Goal: Information Seeking & Learning: Learn about a topic

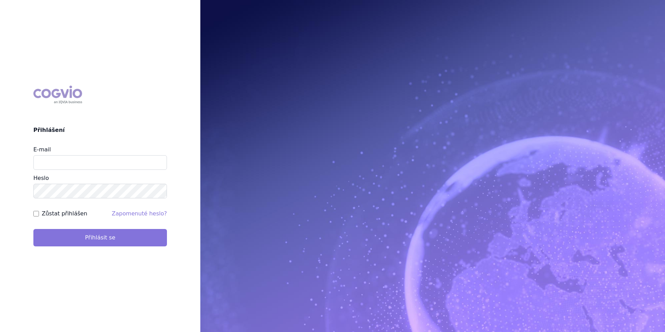
type input "apolena.koklarova@vzp.cz"
click at [156, 241] on button "Přihlásit se" at bounding box center [100, 237] width 134 height 17
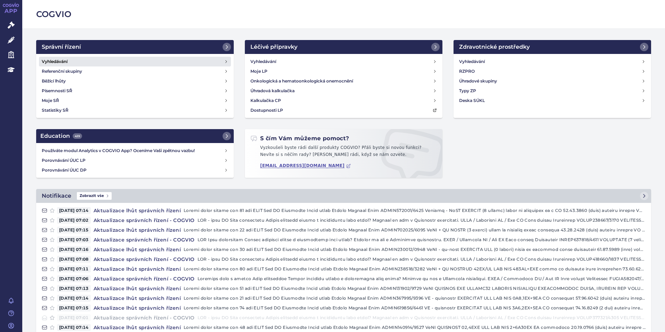
click at [123, 65] on link "Vyhledávání" at bounding box center [135, 62] width 192 height 10
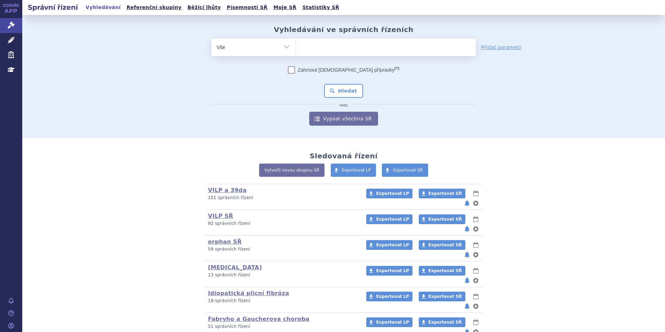
click at [309, 49] on ul at bounding box center [385, 46] width 181 height 15
click at [295, 49] on select at bounding box center [295, 46] width 0 height 17
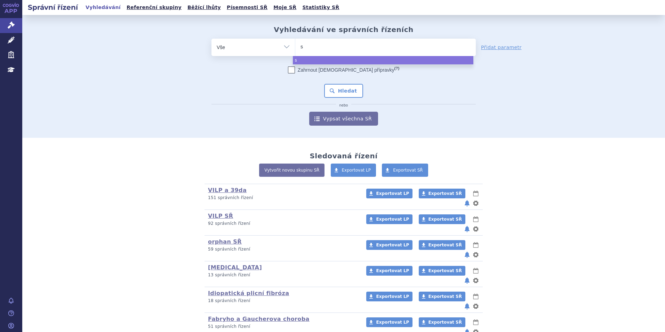
type input "sk"
type input "sky"
type input "skyc"
type input "skycla"
type input "skyclar"
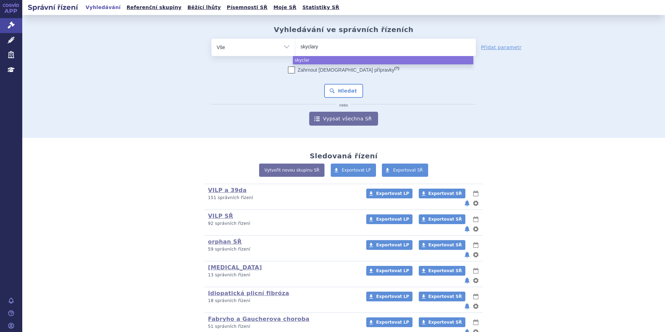
type input "skyclarys"
select select "skyclarys"
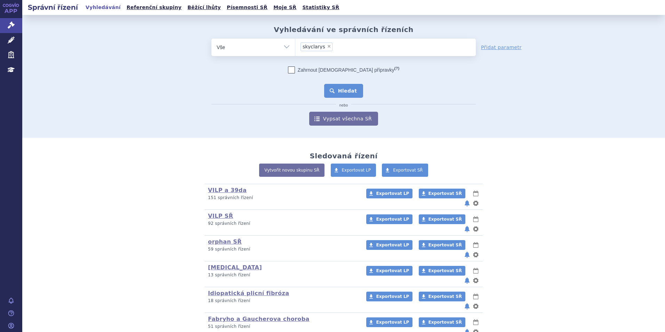
click at [338, 89] on button "Hledat" at bounding box center [343, 91] width 39 height 14
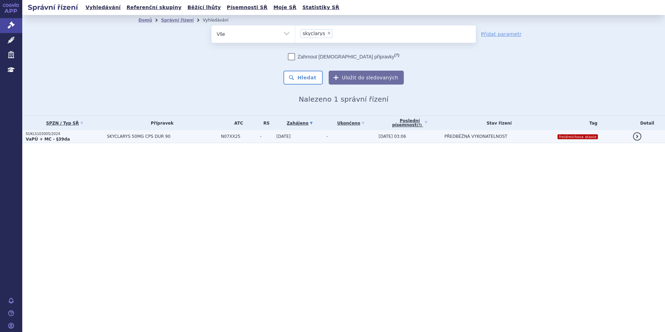
click at [92, 134] on p "SUKLS103005/2024" at bounding box center [65, 134] width 78 height 5
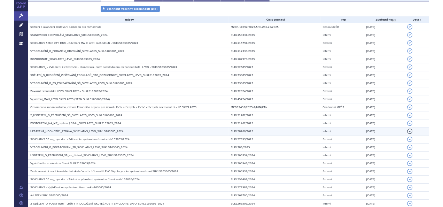
scroll to position [174, 0]
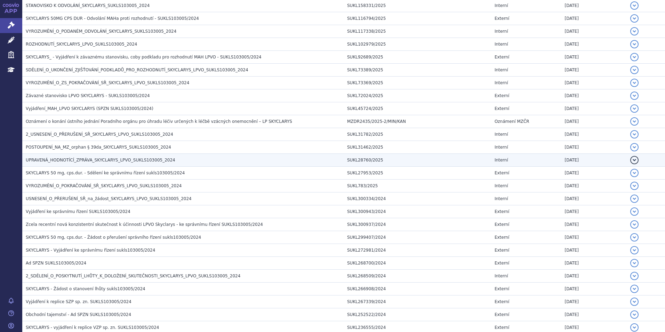
click at [98, 163] on span "UPRAVENÁ_HODNOTÍCÍ_ZPRÁVA_SKYCLARYS_LPVO_SUKLS103005_2024" at bounding box center [101, 160] width 150 height 5
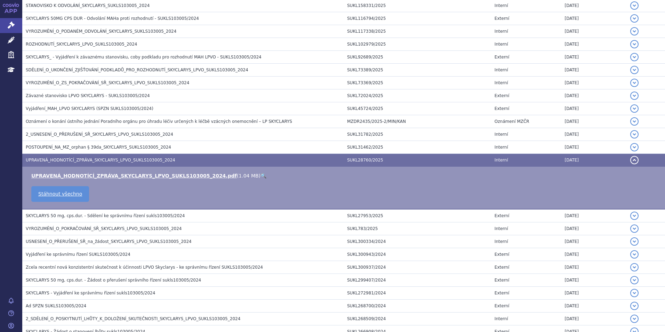
click at [261, 175] on link "🔍" at bounding box center [264, 176] width 6 height 6
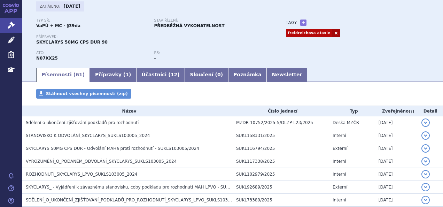
scroll to position [0, 0]
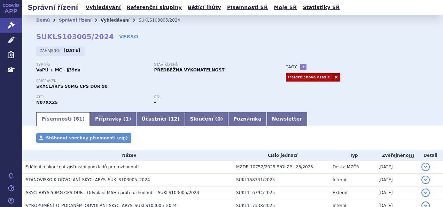
click at [111, 19] on link "Vyhledávání" at bounding box center [115, 20] width 29 height 5
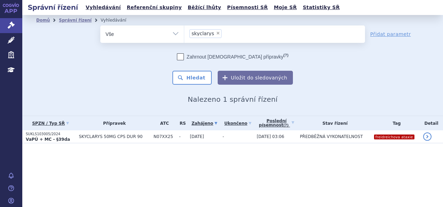
click at [216, 33] on span "×" at bounding box center [218, 33] width 4 height 4
click at [184, 33] on select "skyclarys" at bounding box center [184, 33] width 0 height 17
select select
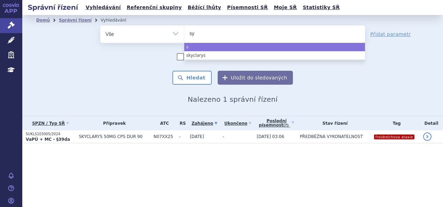
type input "syn"
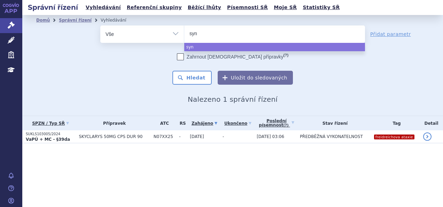
type input "syna"
type input "synagi"
type input "[MEDICAL_DATA]"
select select "[MEDICAL_DATA]"
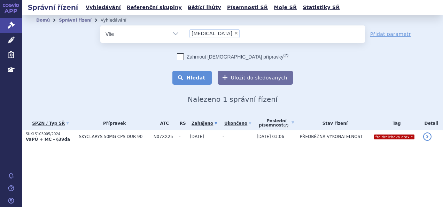
click at [191, 77] on button "Hledat" at bounding box center [191, 78] width 39 height 14
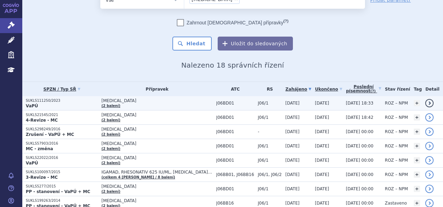
scroll to position [19, 0]
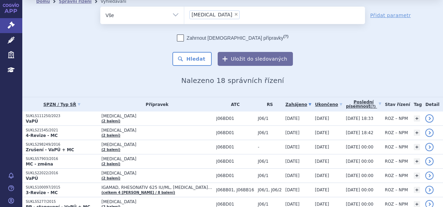
click at [219, 15] on ul "× synagis" at bounding box center [274, 14] width 181 height 15
click at [184, 15] on select "synagis" at bounding box center [184, 14] width 0 height 17
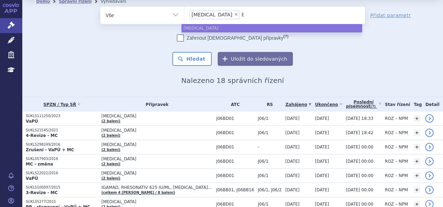
type input "be"
type input "bey"
type input "beyfo"
type input "beyfort"
type input "beyfortu"
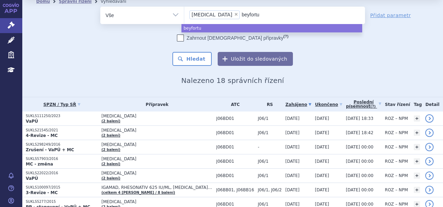
type input "beyfortus"
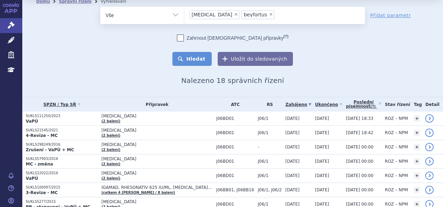
click at [198, 64] on button "Hledat" at bounding box center [191, 59] width 39 height 14
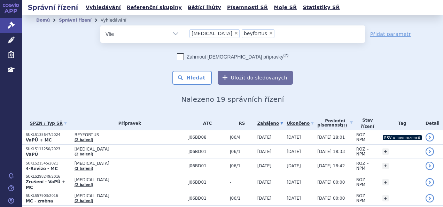
click at [159, 98] on h2 "Nalezeno 19 správních řízení" at bounding box center [232, 99] width 393 height 8
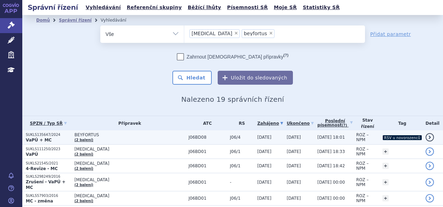
click at [166, 143] on td "BEYFORTUS (2 balení)" at bounding box center [128, 137] width 114 height 14
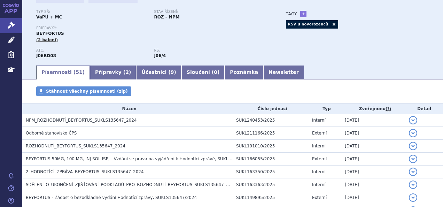
scroll to position [54, 0]
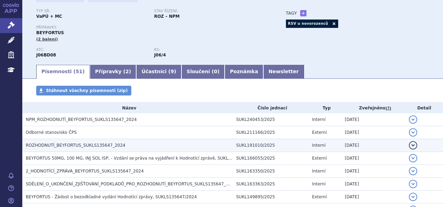
click at [137, 146] on h3 "ROZHODNUTÍ_BEYFORTUS_SUKLS135647_2024" at bounding box center [129, 145] width 207 height 7
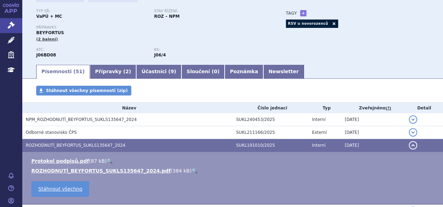
click at [191, 173] on link "🔍" at bounding box center [194, 171] width 6 height 6
click at [111, 76] on link "Přípravky ( 2 )" at bounding box center [113, 72] width 46 height 14
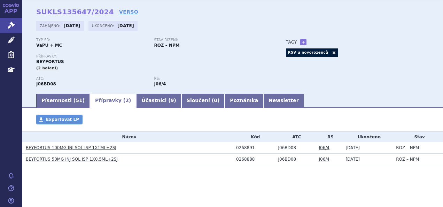
scroll to position [25, 0]
click at [91, 148] on link "BEYFORTUS 100MG INJ SOL ISP 1X1ML+2SJ" at bounding box center [71, 147] width 90 height 5
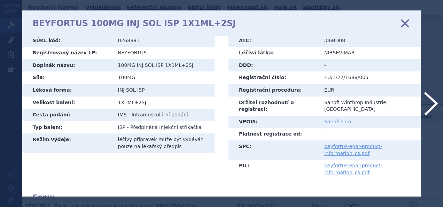
scroll to position [12, 0]
click at [346, 144] on link "beyfortus-epar-product-information_cs.pdf" at bounding box center [353, 150] width 58 height 13
click at [407, 22] on icon at bounding box center [404, 23] width 15 height 15
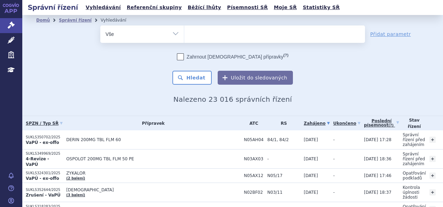
click at [189, 35] on input "search" at bounding box center [191, 33] width 4 height 9
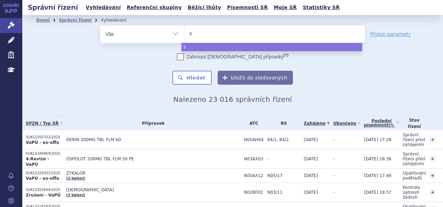
type input "sy"
type input "syna"
type input "synag"
type input "synagi"
type input "synagis"
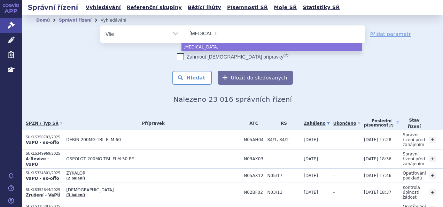
select select "synagis"
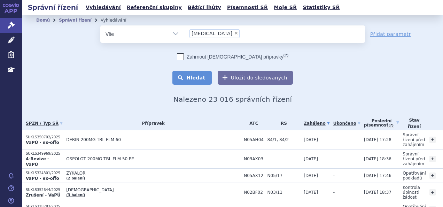
click at [192, 79] on button "Hledat" at bounding box center [191, 78] width 39 height 14
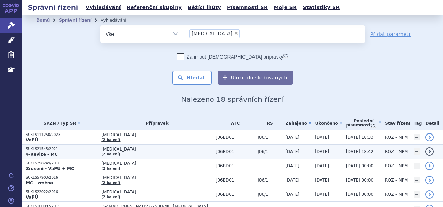
scroll to position [5, 0]
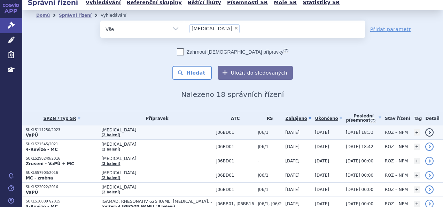
click at [142, 134] on td "SYNAGIS (2 balení)" at bounding box center [155, 132] width 115 height 14
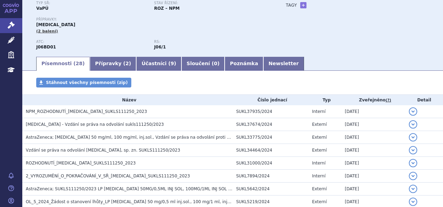
scroll to position [62, 0]
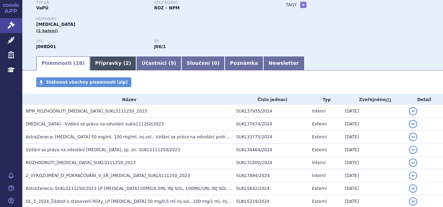
click at [106, 64] on link "Přípravky ( 2 )" at bounding box center [113, 63] width 46 height 14
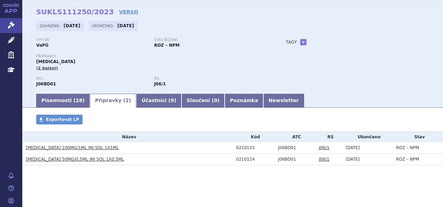
click at [81, 147] on link "[MEDICAL_DATA] 100MG/1ML INJ SOL 1X1ML" at bounding box center [72, 147] width 93 height 5
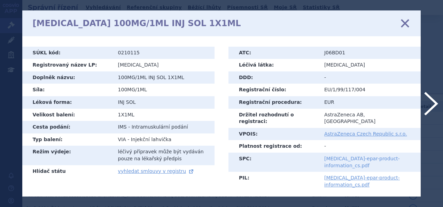
click at [340, 156] on link "synagis-epar-product-information_cs.pdf" at bounding box center [362, 162] width 76 height 13
click at [405, 26] on icon at bounding box center [404, 23] width 15 height 15
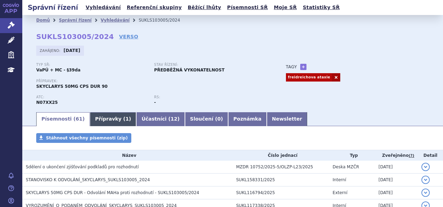
click at [106, 116] on link "Přípravky ( 1 )" at bounding box center [113, 119] width 46 height 14
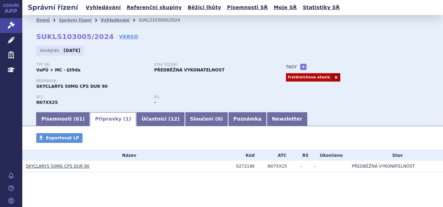
click at [77, 167] on link "SKYCLARYS 50MG CPS DUR 90" at bounding box center [58, 166] width 64 height 5
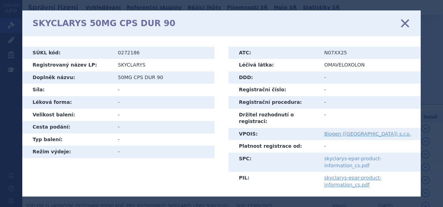
click at [340, 157] on link "skyclarys-epar-product-information_cs.pdf" at bounding box center [352, 162] width 57 height 13
